Goal: Task Accomplishment & Management: Use online tool/utility

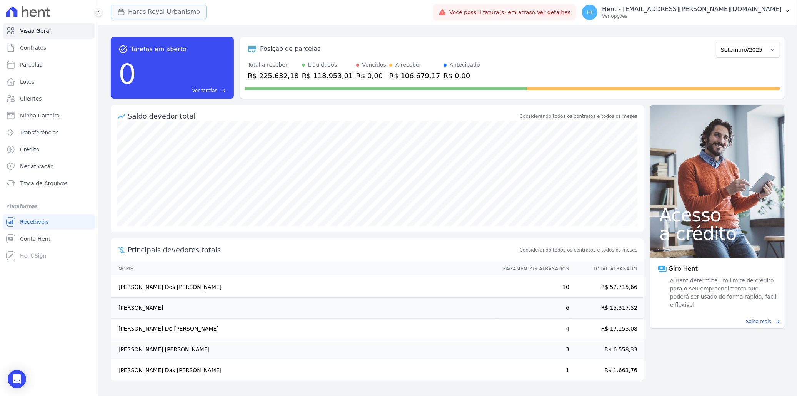
click at [147, 14] on button "Haras Royal Urbanismo" at bounding box center [159, 12] width 96 height 15
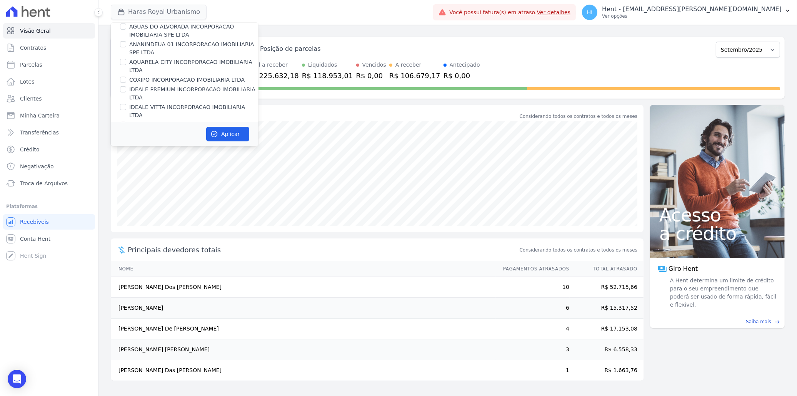
scroll to position [3753, 0]
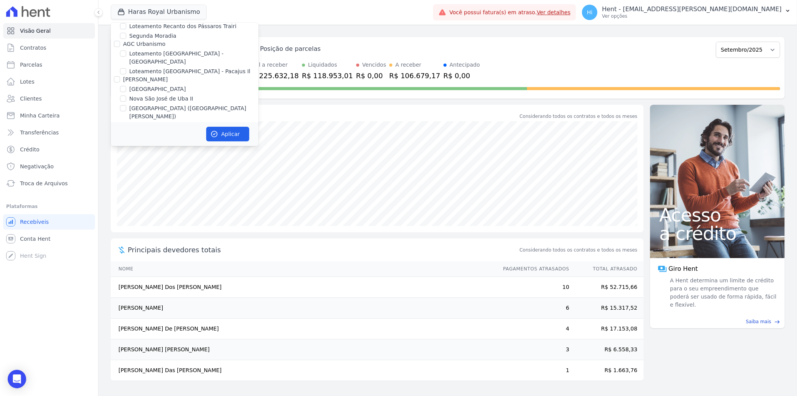
click at [173, 233] on label "Mugango - Viva Iguaçu" at bounding box center [160, 237] width 62 height 8
click at [126, 234] on input "Mugango - Viva Iguaçu" at bounding box center [123, 237] width 6 height 6
checkbox input "true"
click at [160, 163] on label "HARAS ROYAL URBANISMO" at bounding box center [165, 167] width 72 height 8
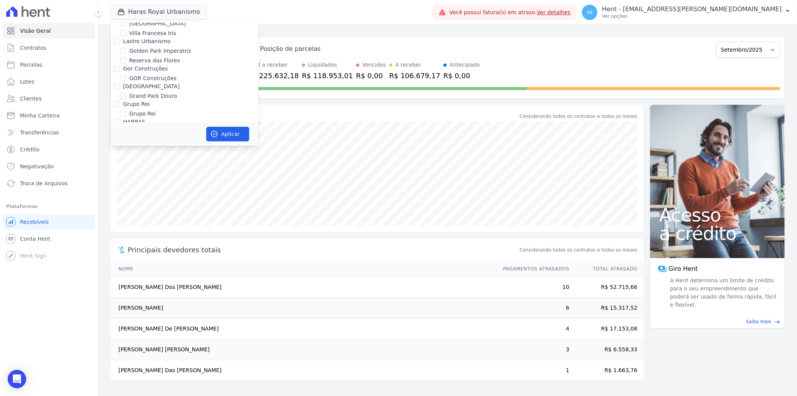
click at [126, 164] on input "HARAS ROYAL URBANISMO" at bounding box center [123, 167] width 6 height 6
checkbox input "false"
click at [237, 136] on button "Aplicar" at bounding box center [227, 134] width 43 height 15
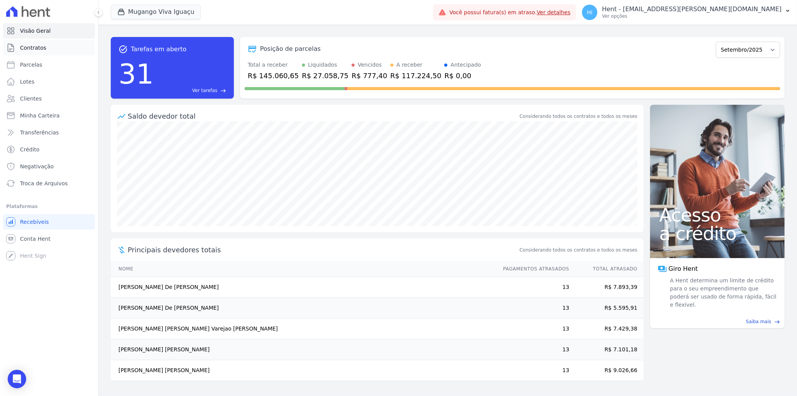
click at [37, 52] on link "Contratos" at bounding box center [49, 47] width 92 height 15
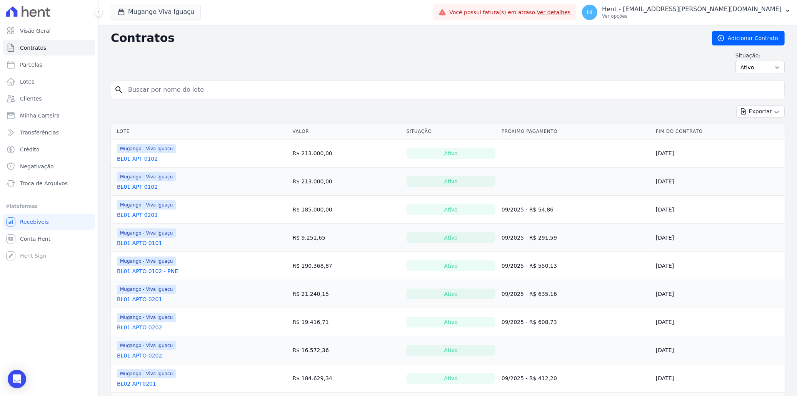
click at [217, 90] on input "search" at bounding box center [452, 89] width 658 height 15
paste input "BL21 APTO 0201"
type input "BL21 APTO 0201"
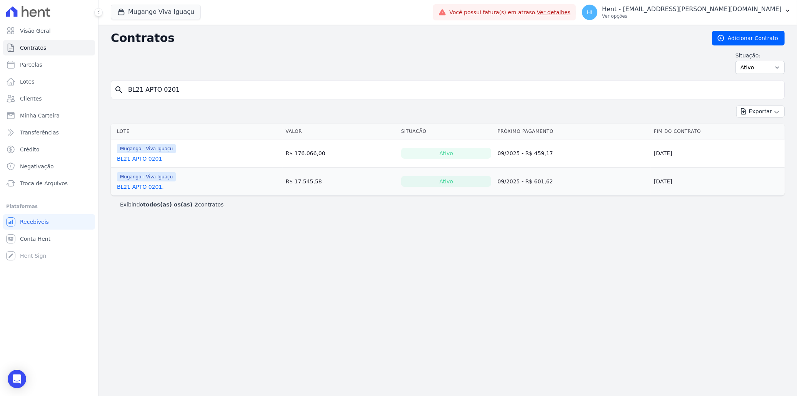
click at [137, 158] on link "BL21 APTO 0201" at bounding box center [139, 159] width 45 height 8
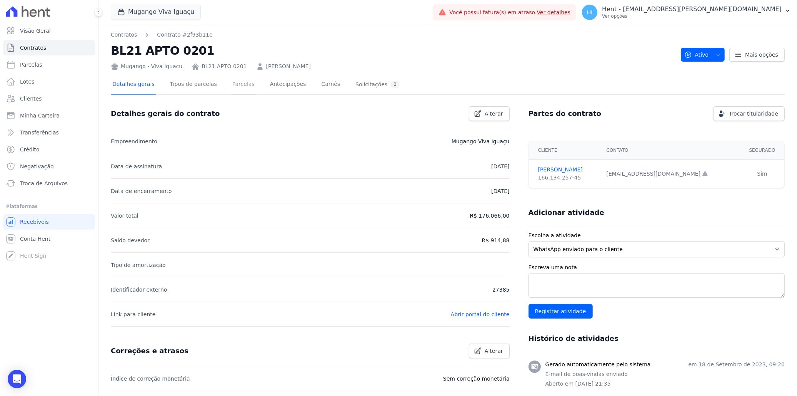
click at [236, 82] on link "Parcelas" at bounding box center [243, 85] width 25 height 20
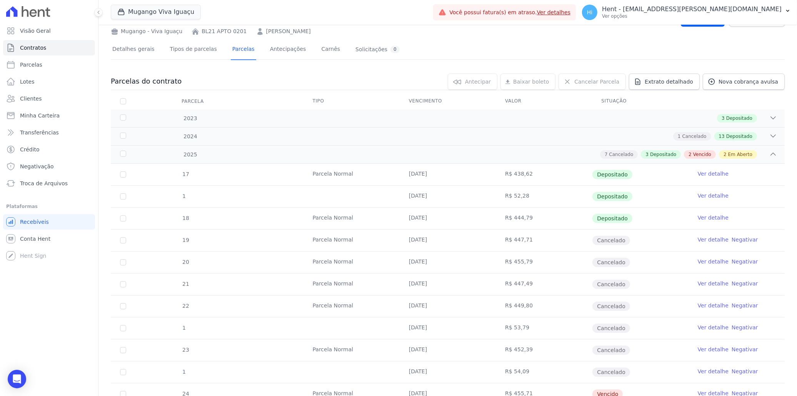
scroll to position [132, 0]
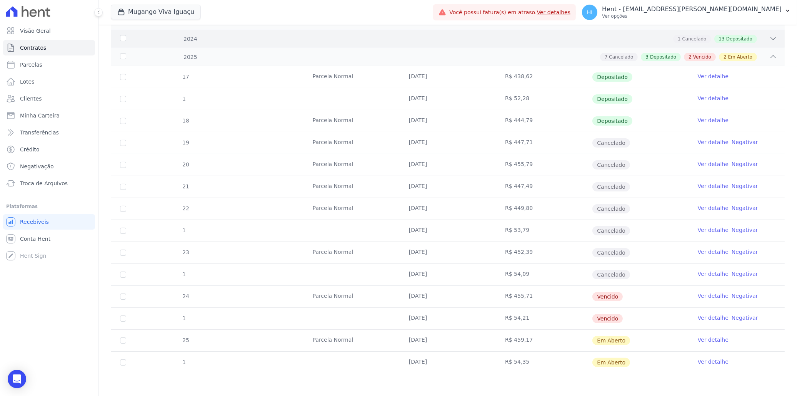
click at [740, 36] on span "Depositado" at bounding box center [739, 38] width 26 height 7
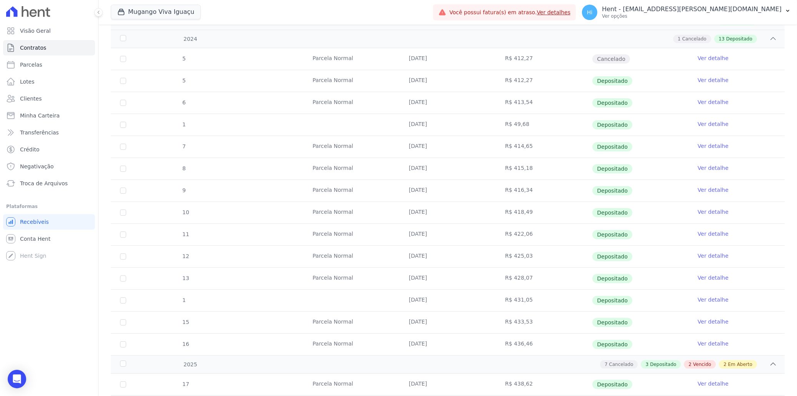
click at [354, 120] on td at bounding box center [352, 125] width 96 height 22
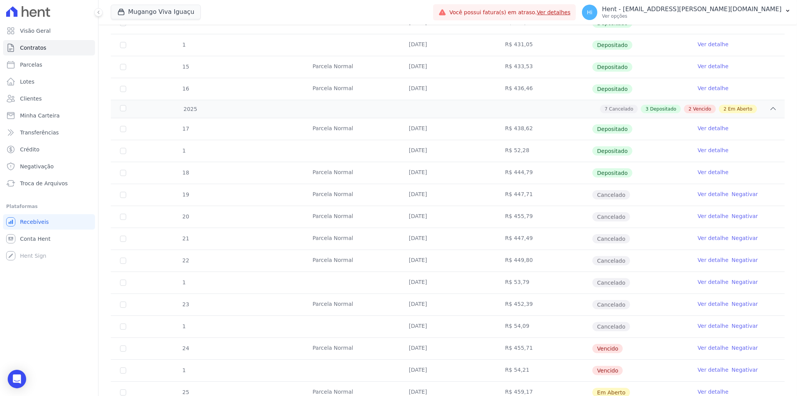
scroll to position [440, 0]
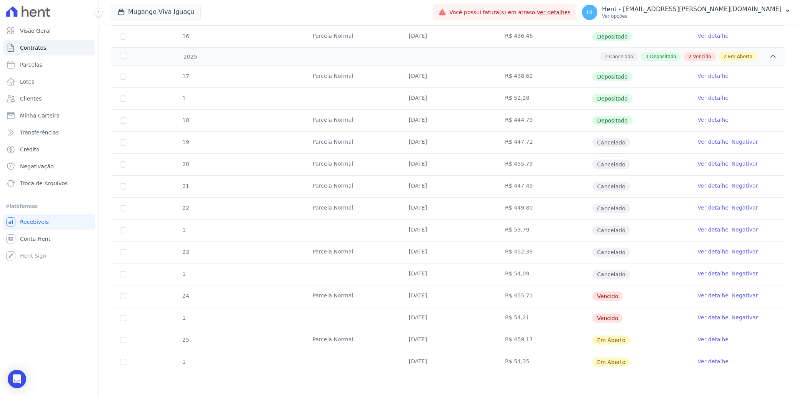
click at [706, 250] on link "Ver detalhe" at bounding box center [713, 251] width 31 height 8
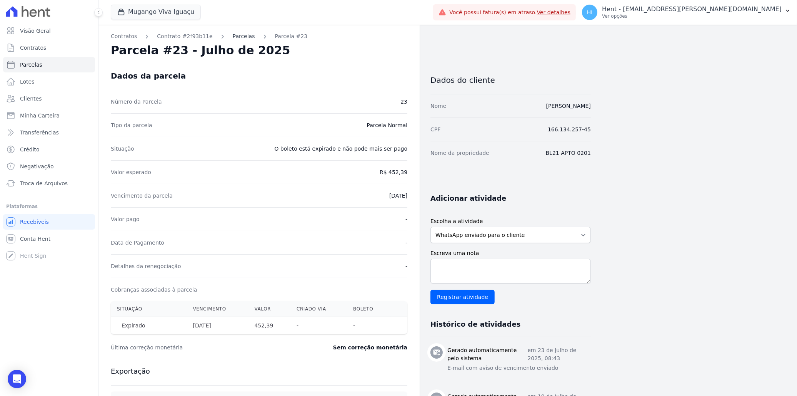
click at [233, 32] on link "Parcelas" at bounding box center [244, 36] width 22 height 8
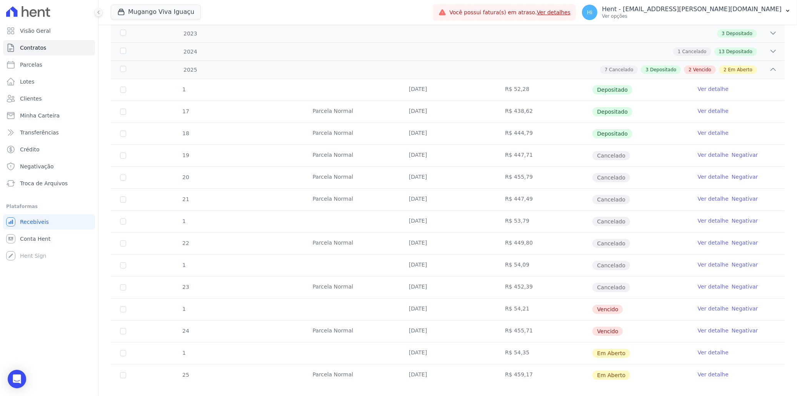
scroll to position [128, 0]
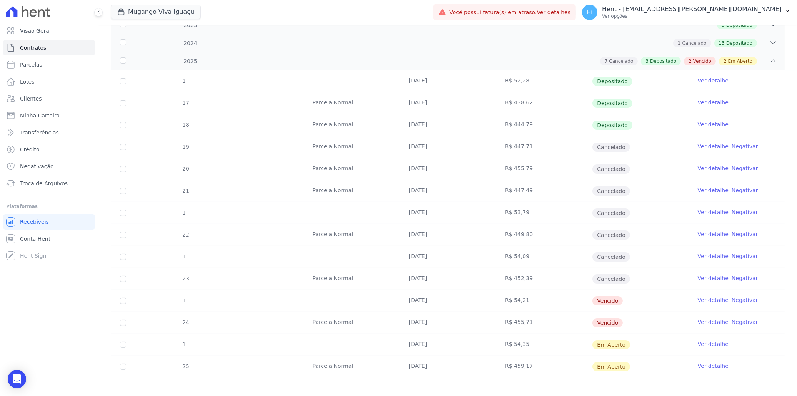
drag, startPoint x: 403, startPoint y: 148, endPoint x: 649, endPoint y: 306, distance: 293.0
click at [649, 306] on tbody "1 25/01/2025 R$ 52,28 Depositado Ver detalhe 17 Parcela Normal 20/01/2025 R$ 43…" at bounding box center [448, 223] width 674 height 307
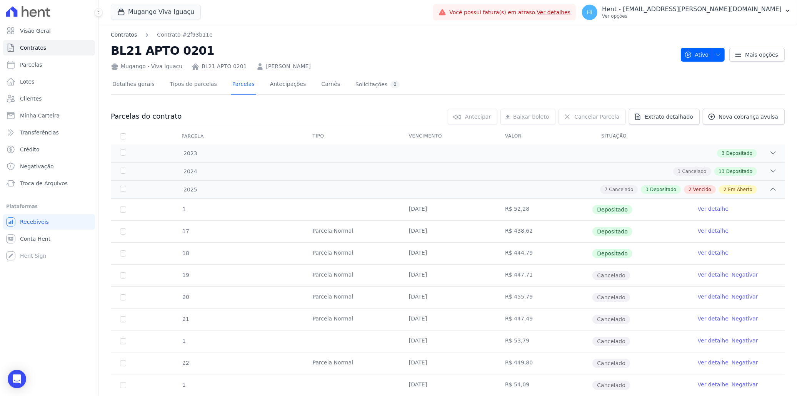
click at [123, 35] on link "Contratos" at bounding box center [124, 35] width 26 height 8
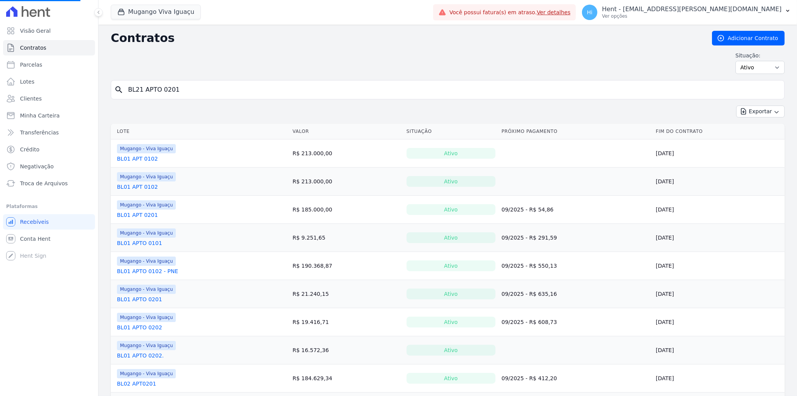
click at [194, 89] on input "BL21 APTO 0201" at bounding box center [452, 89] width 658 height 15
click at [194, 89] on input "search" at bounding box center [452, 89] width 658 height 15
click at [163, 85] on input "search" at bounding box center [452, 89] width 658 height 15
paste input "BL21 APTO 0201"
type input "BL21 APTO 0201"
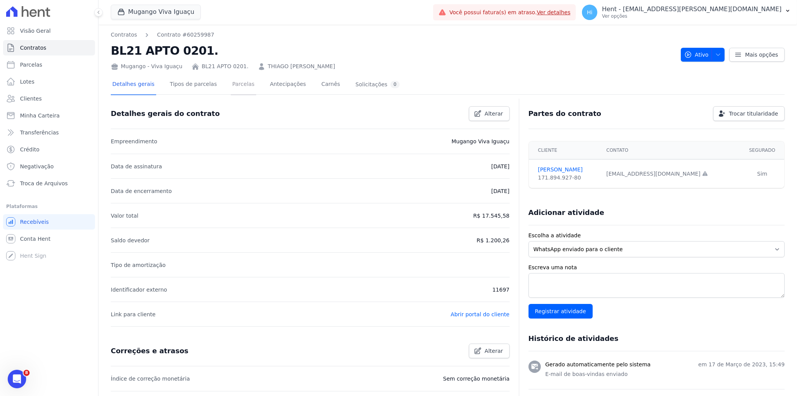
click at [235, 85] on link "Parcelas" at bounding box center [243, 85] width 25 height 20
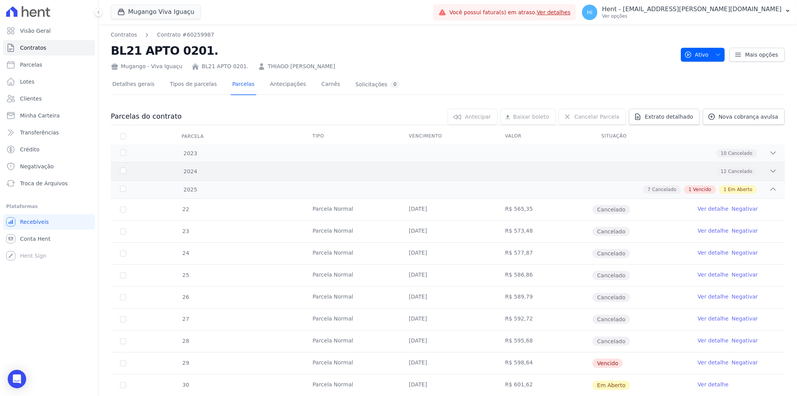
click at [747, 168] on div "12 Cancelado" at bounding box center [736, 171] width 41 height 8
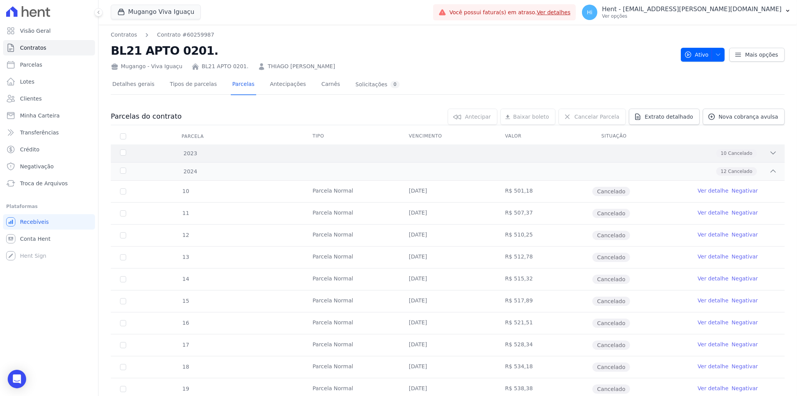
click at [751, 149] on div "10 Cancelado" at bounding box center [481, 153] width 592 height 8
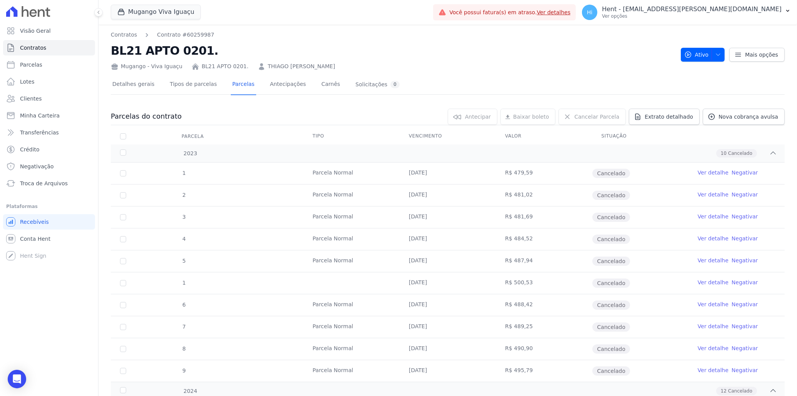
drag, startPoint x: 407, startPoint y: 170, endPoint x: 453, endPoint y: 177, distance: 47.1
click at [453, 177] on td "[DATE]" at bounding box center [448, 173] width 96 height 22
click at [44, 63] on link "Parcelas" at bounding box center [49, 64] width 92 height 15
select select
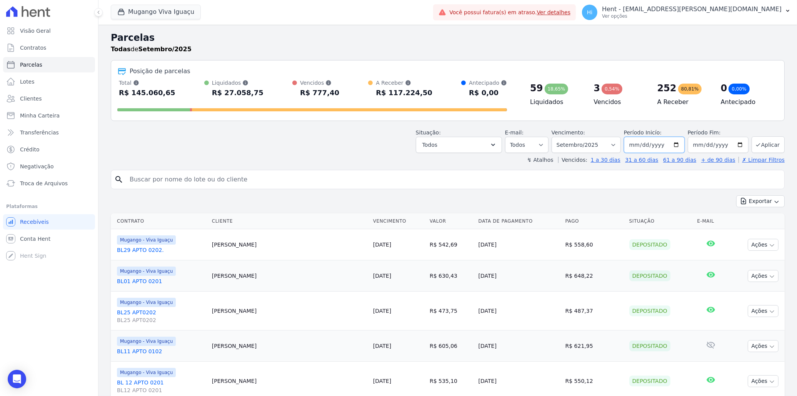
click at [673, 144] on input "[DATE]" at bounding box center [654, 145] width 61 height 16
type input "[DATE]"
click at [759, 130] on div "Situação: Agendado Em Aberto Pago Processando Cancelado Vencido Transferindo De…" at bounding box center [600, 141] width 369 height 24
click at [764, 144] on button "Aplicar" at bounding box center [768, 144] width 33 height 17
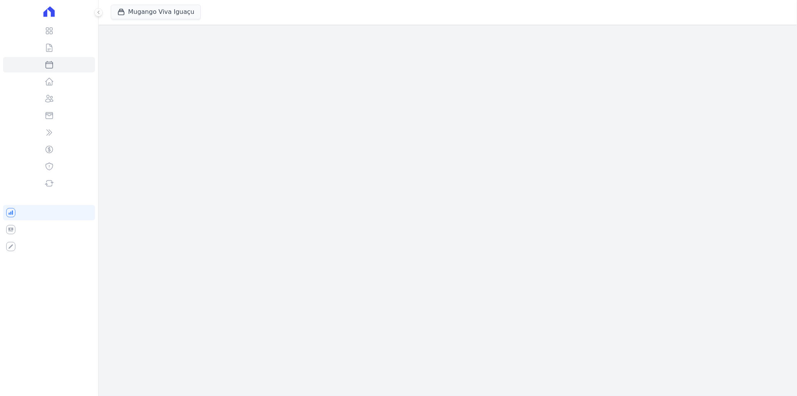
select select
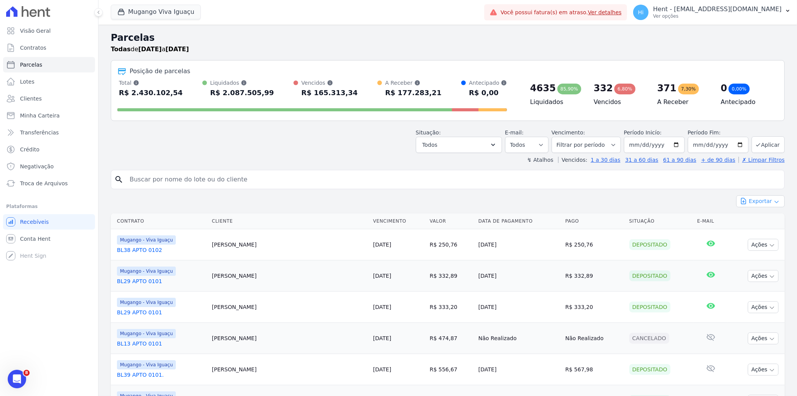
click at [756, 200] on button "Exportar" at bounding box center [760, 201] width 48 height 12
click at [761, 234] on span "Exportar CSV" at bounding box center [759, 233] width 41 height 8
